Goal: Information Seeking & Learning: Find specific fact

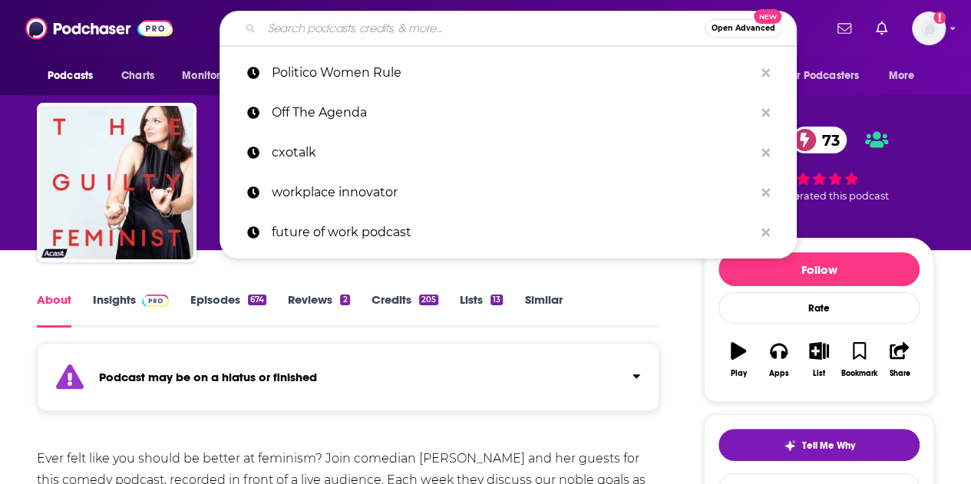
click at [353, 30] on input "Search podcasts, credits, & more..." at bounding box center [483, 28] width 443 height 25
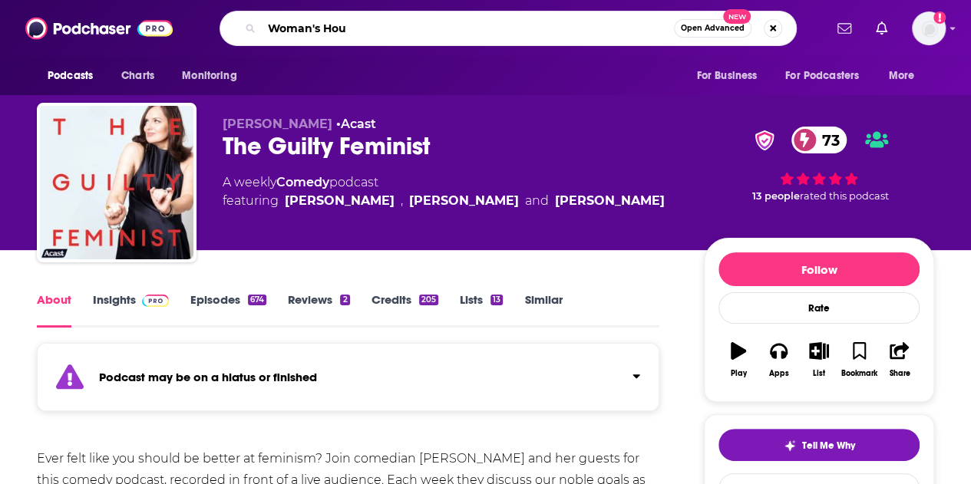
type input "Woman's Hour"
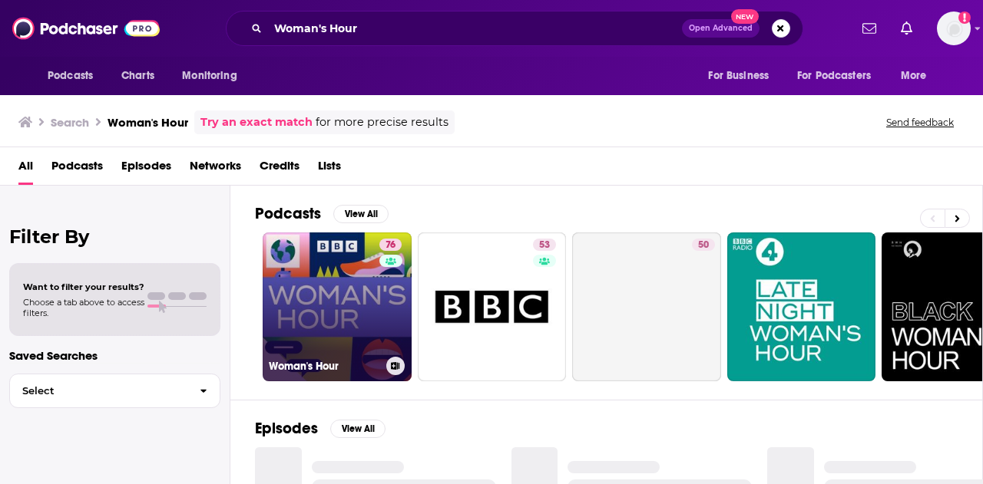
click at [310, 298] on link "76 Woman's Hour" at bounding box center [337, 307] width 149 height 149
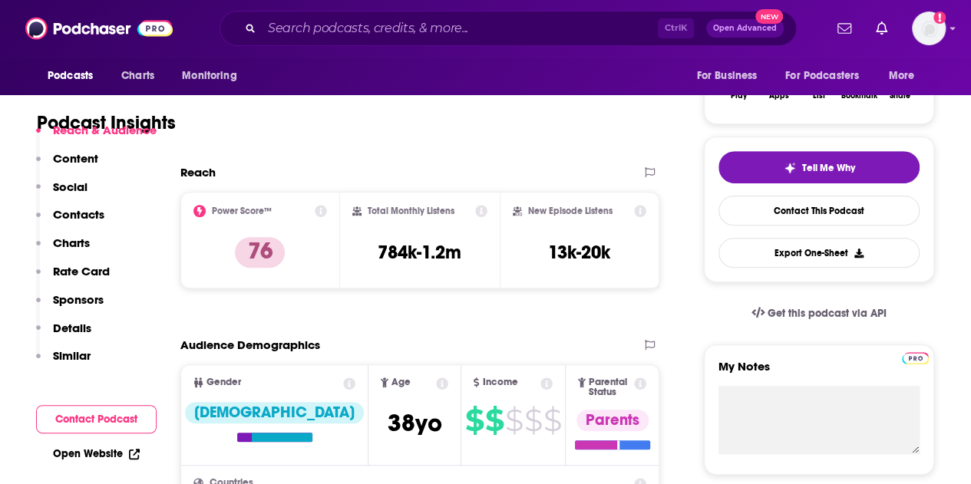
scroll to position [307, 0]
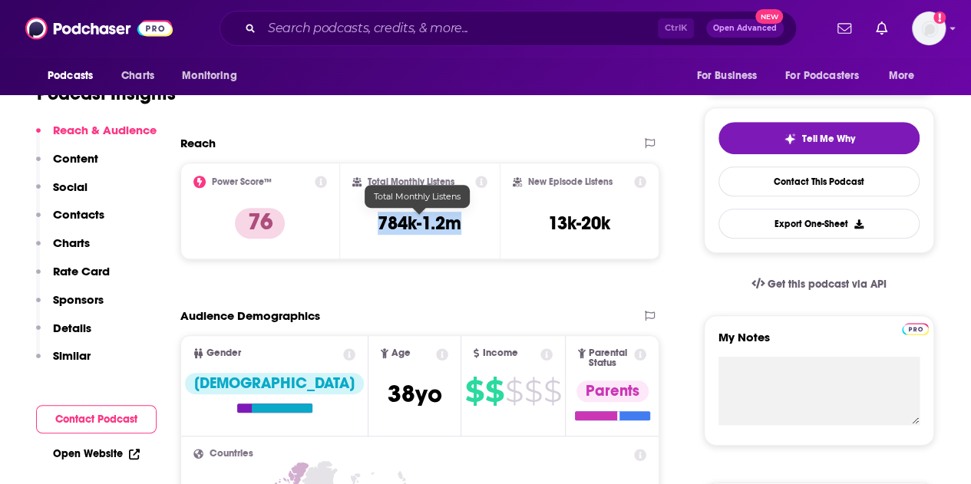
drag, startPoint x: 479, startPoint y: 233, endPoint x: 371, endPoint y: 226, distance: 108.5
click at [371, 226] on div "Total Monthly Listens 784k-1.2m" at bounding box center [419, 211] width 135 height 71
copy h3 "784k-1.2m"
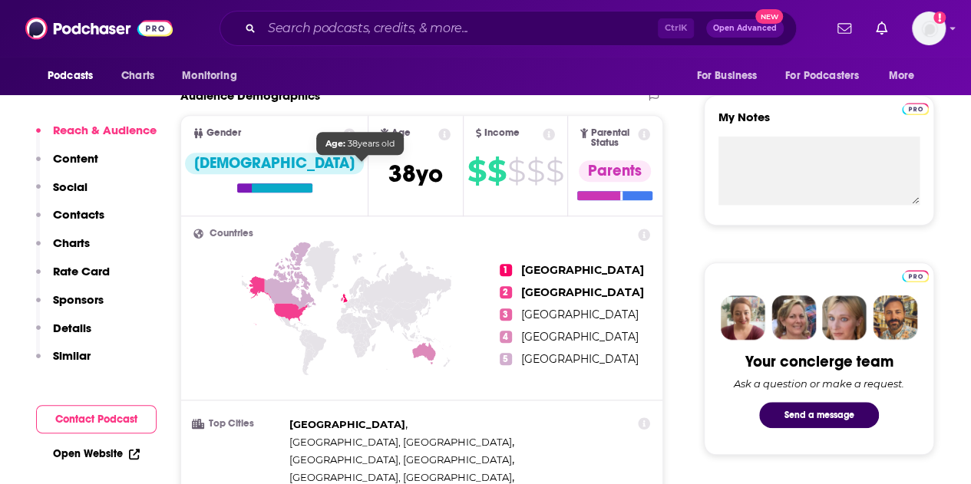
scroll to position [537, 0]
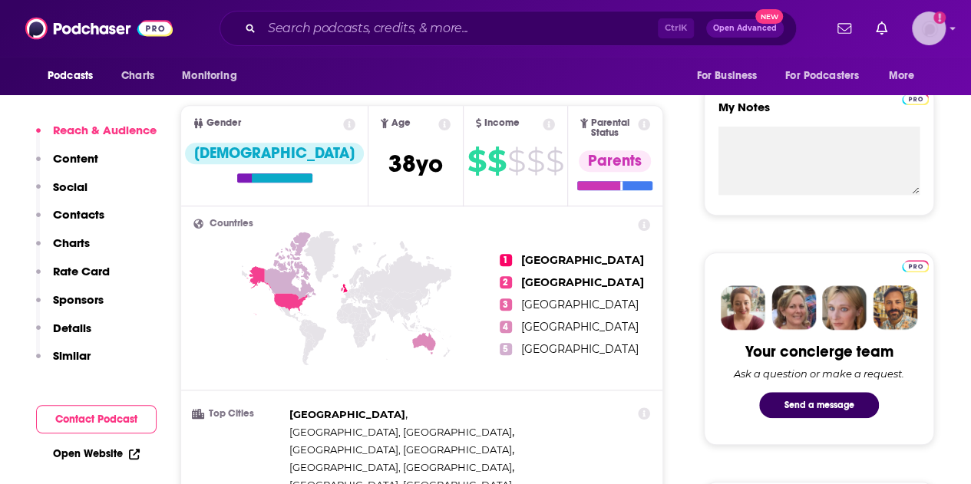
click at [935, 23] on img "Logged in as BrunswickDigital" at bounding box center [929, 29] width 34 height 34
